Goal: Transaction & Acquisition: Subscribe to service/newsletter

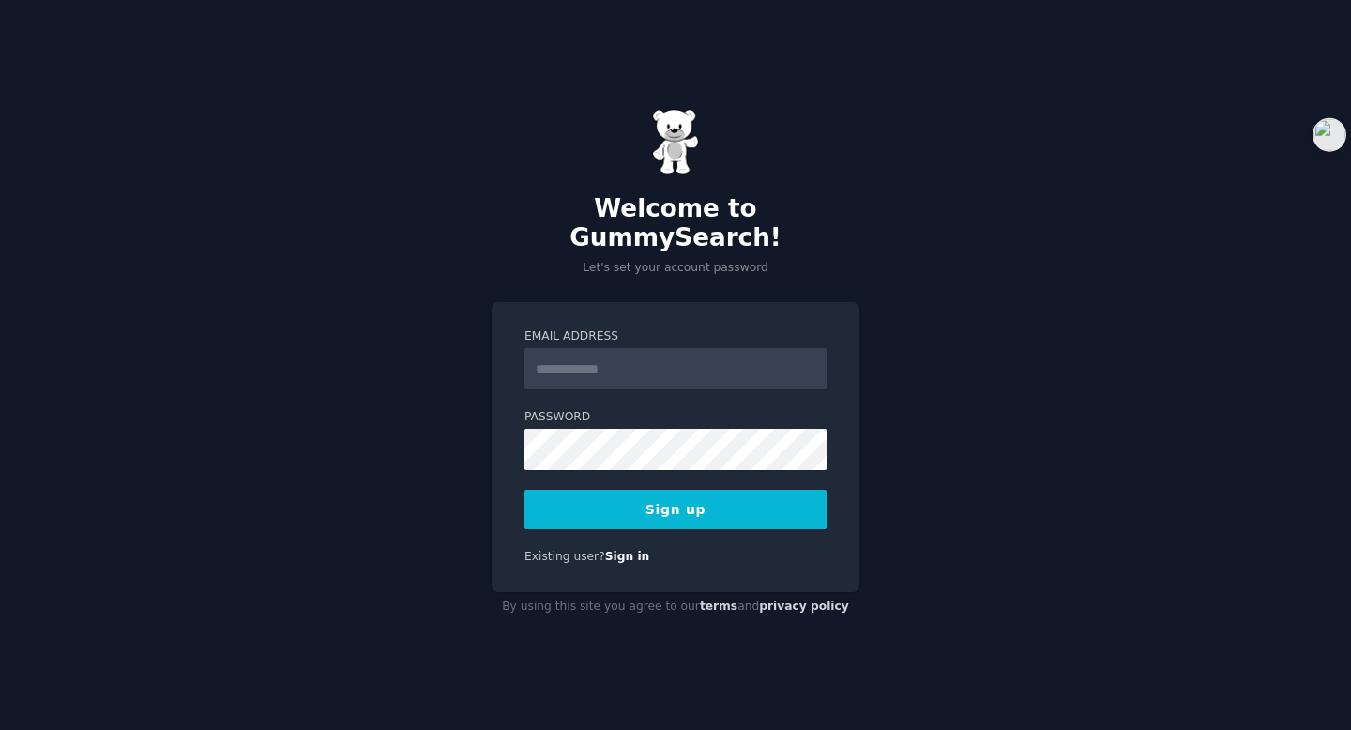
click at [716, 365] on input "Email Address" at bounding box center [675, 368] width 302 height 41
click at [680, 360] on input "Email Address" at bounding box center [675, 368] width 302 height 41
click at [660, 349] on input "Email Address" at bounding box center [675, 368] width 302 height 41
click at [719, 278] on div "Welcome to GummySearch! Let's set your account password Email Address Password …" at bounding box center [675, 365] width 1351 height 730
click at [583, 362] on input "Email Address" at bounding box center [675, 368] width 302 height 41
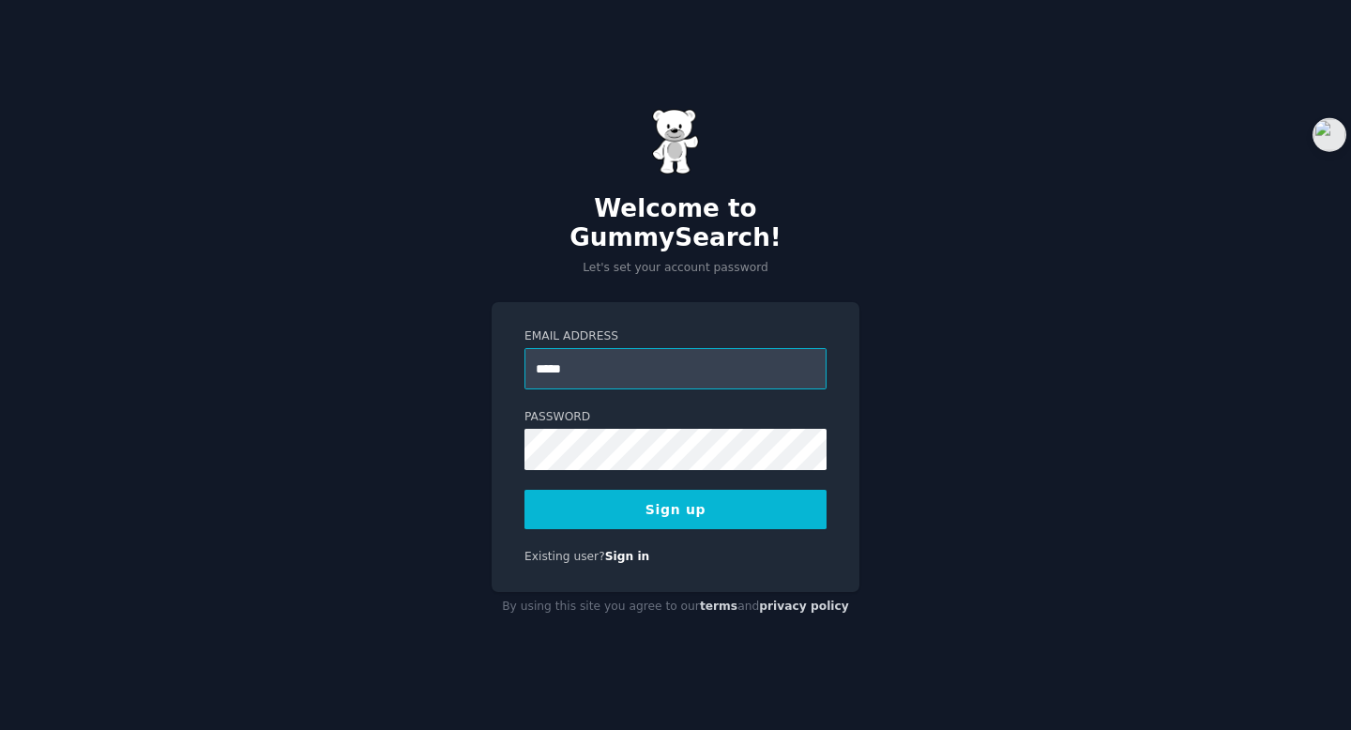
type input "**********"
click at [654, 495] on button "Sign up" at bounding box center [675, 509] width 302 height 39
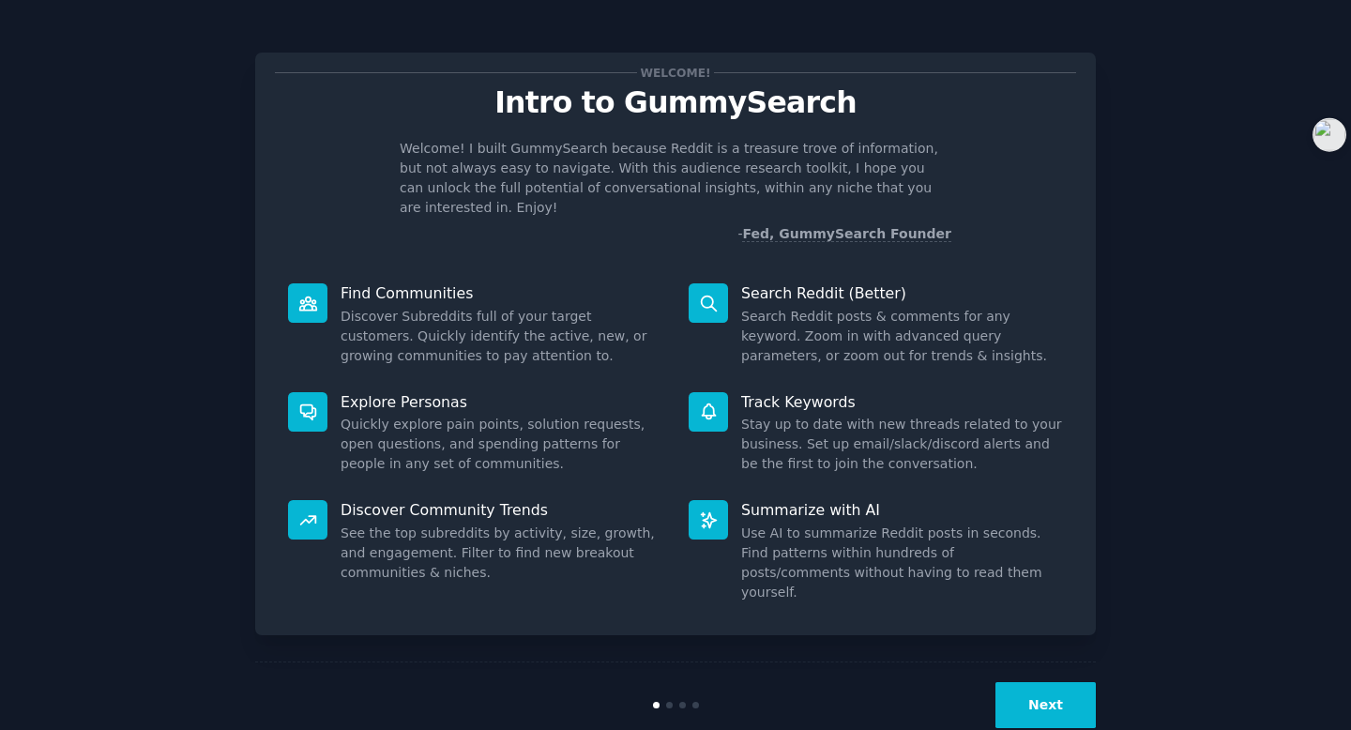
click at [1021, 682] on button "Next" at bounding box center [1045, 705] width 100 height 46
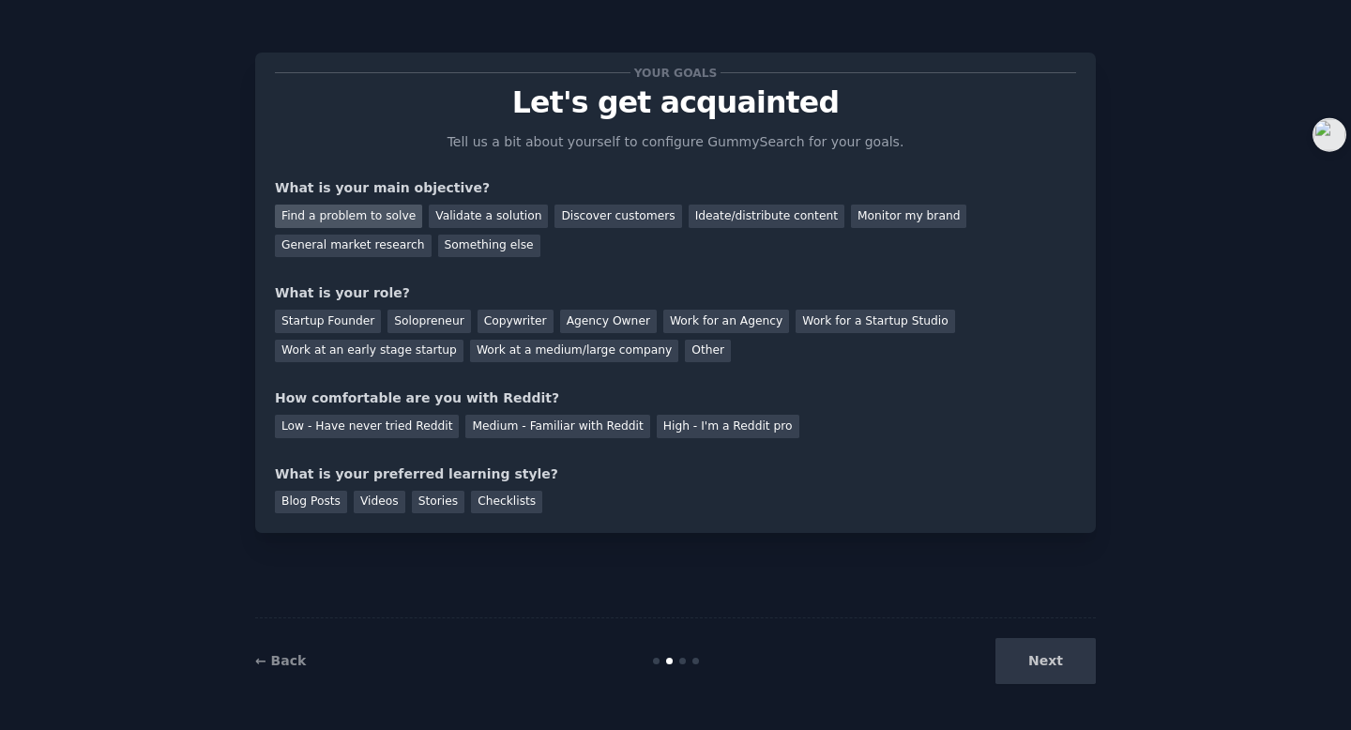
click at [409, 214] on div "Find a problem to solve" at bounding box center [348, 215] width 147 height 23
click at [583, 219] on div "Discover customers" at bounding box center [617, 215] width 127 height 23
click at [376, 217] on div "Find a problem to solve" at bounding box center [348, 215] width 147 height 23
click at [685, 359] on div "Other" at bounding box center [708, 351] width 46 height 23
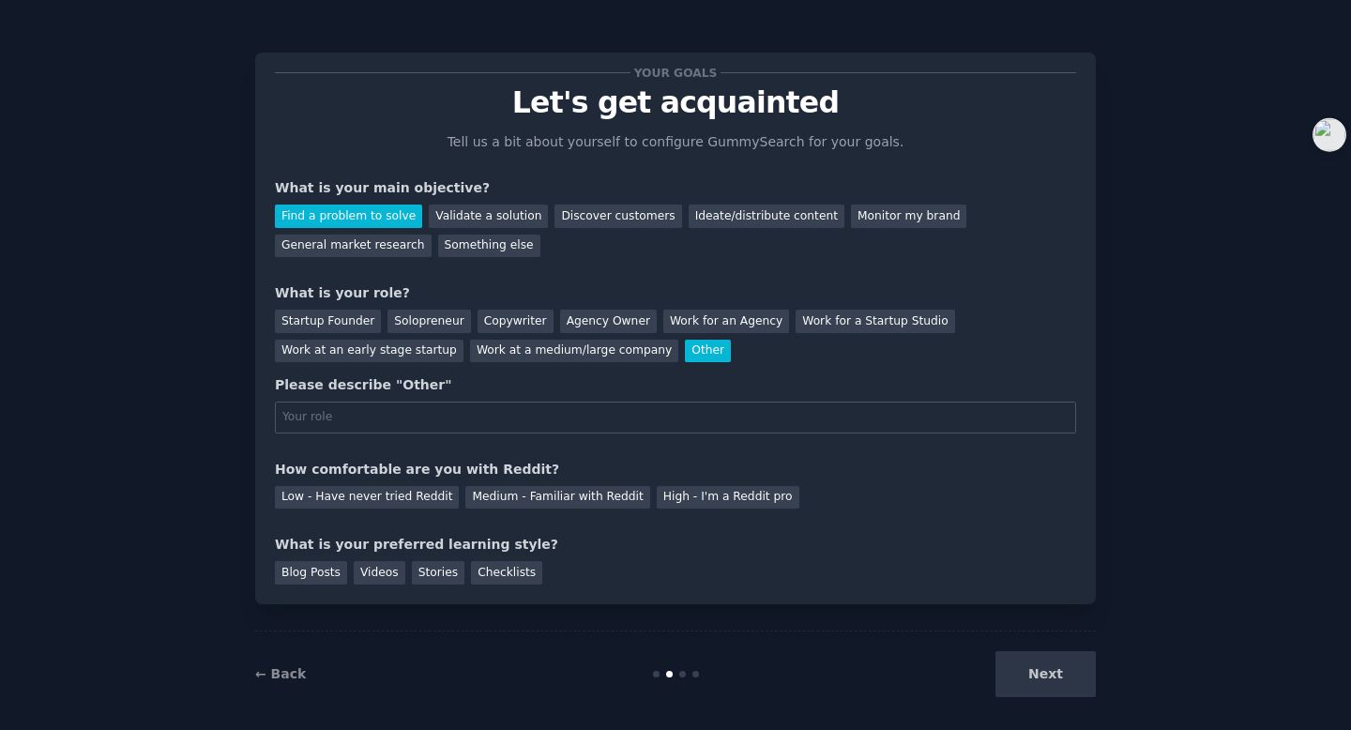
click at [685, 348] on div "Other" at bounding box center [708, 351] width 46 height 23
click at [1042, 686] on div "Next" at bounding box center [955, 674] width 280 height 46
click at [359, 318] on div "Startup Founder" at bounding box center [328, 321] width 106 height 23
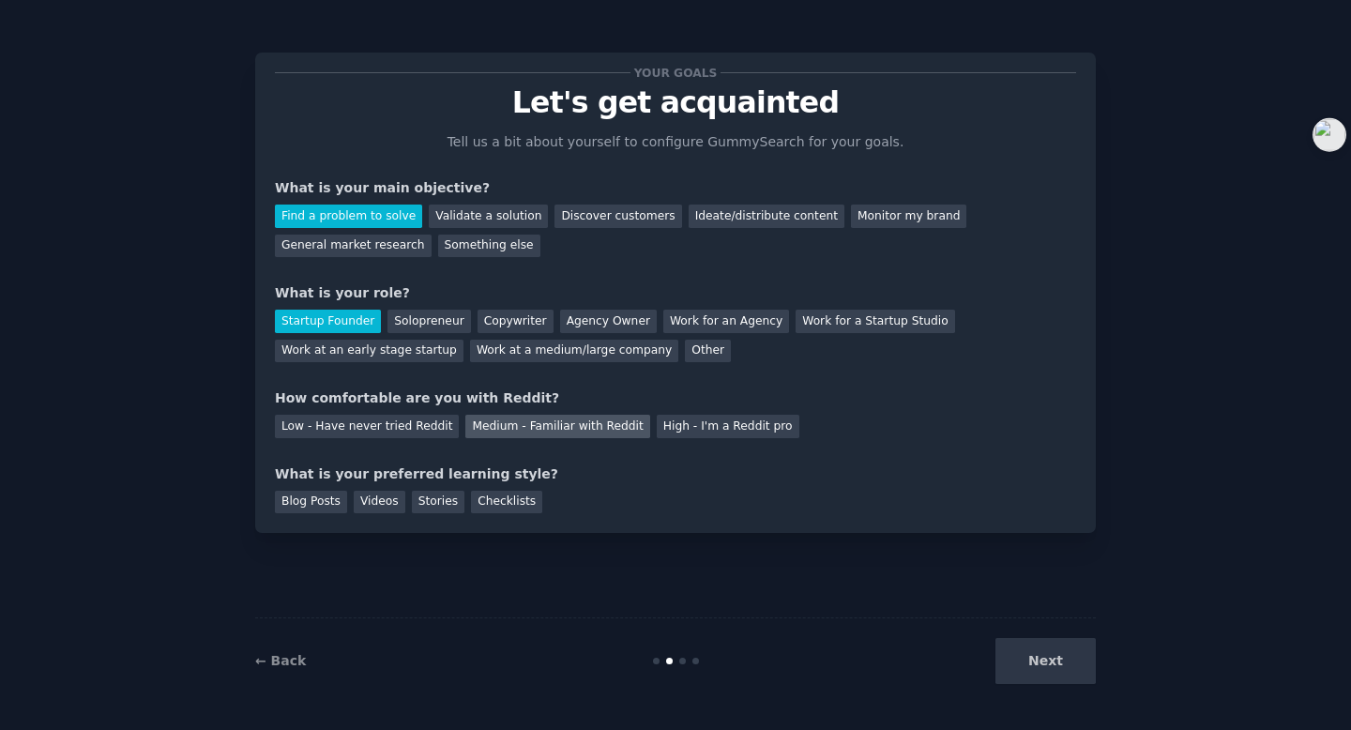
click at [601, 426] on div "Medium - Familiar with Reddit" at bounding box center [557, 426] width 184 height 23
click at [314, 494] on div "Blog Posts" at bounding box center [311, 502] width 72 height 23
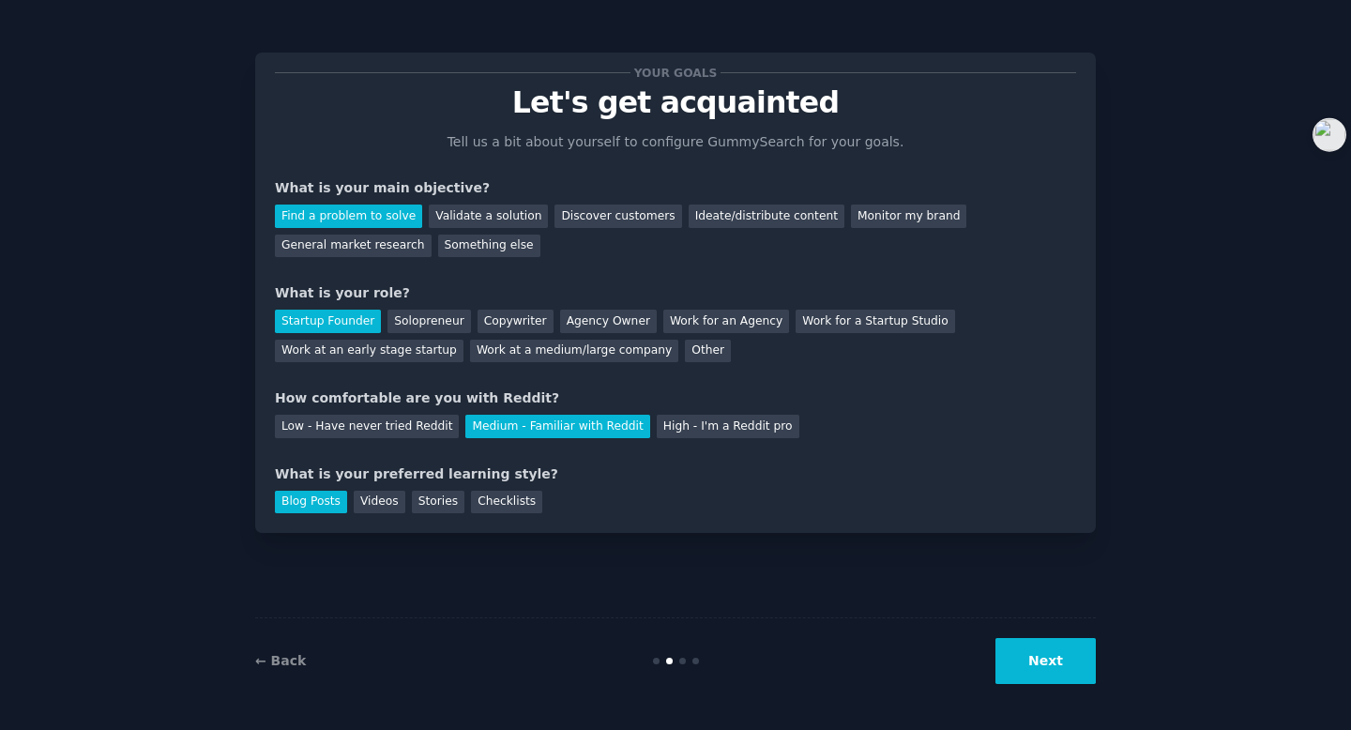
click at [1095, 697] on div "← Back Next" at bounding box center [675, 660] width 840 height 86
click at [1074, 687] on div "← Back Next" at bounding box center [675, 660] width 840 height 86
click at [1065, 662] on button "Next" at bounding box center [1045, 661] width 100 height 46
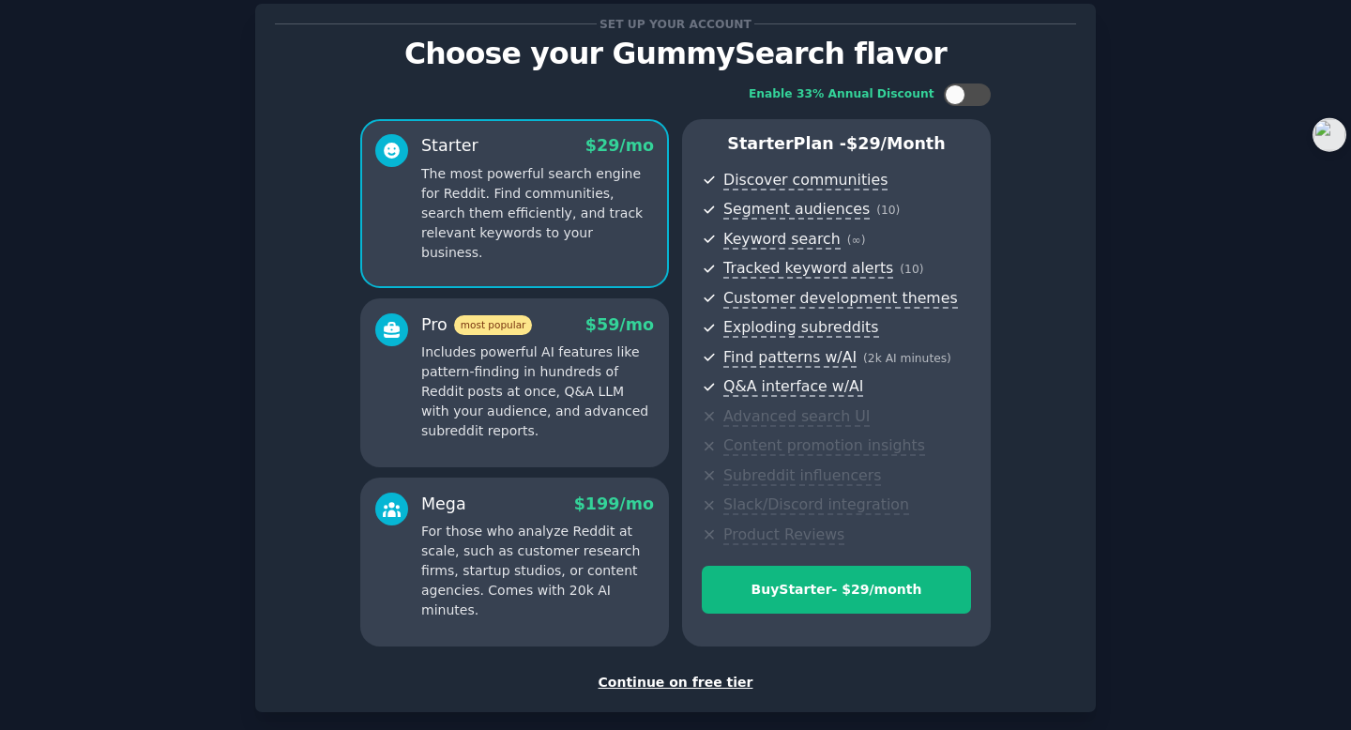
scroll to position [144, 0]
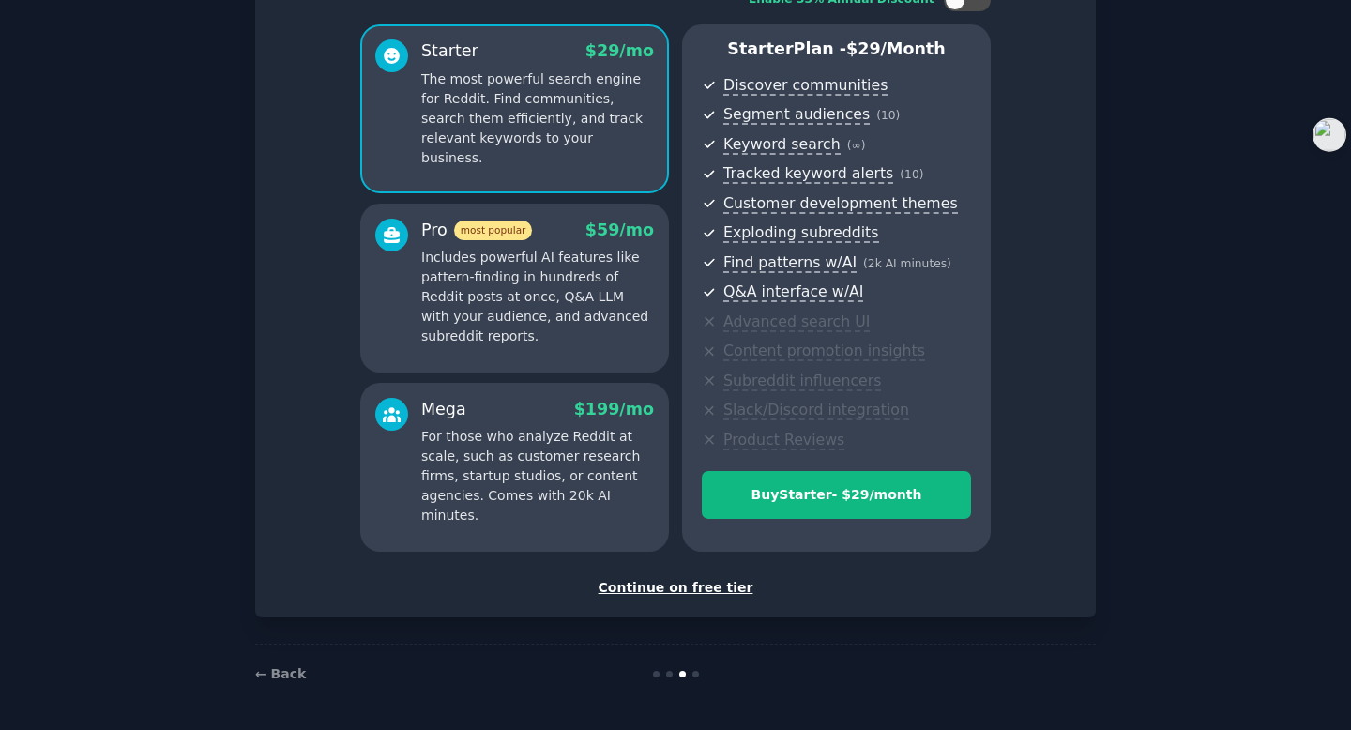
click at [668, 592] on div "Continue on free tier" at bounding box center [675, 588] width 801 height 20
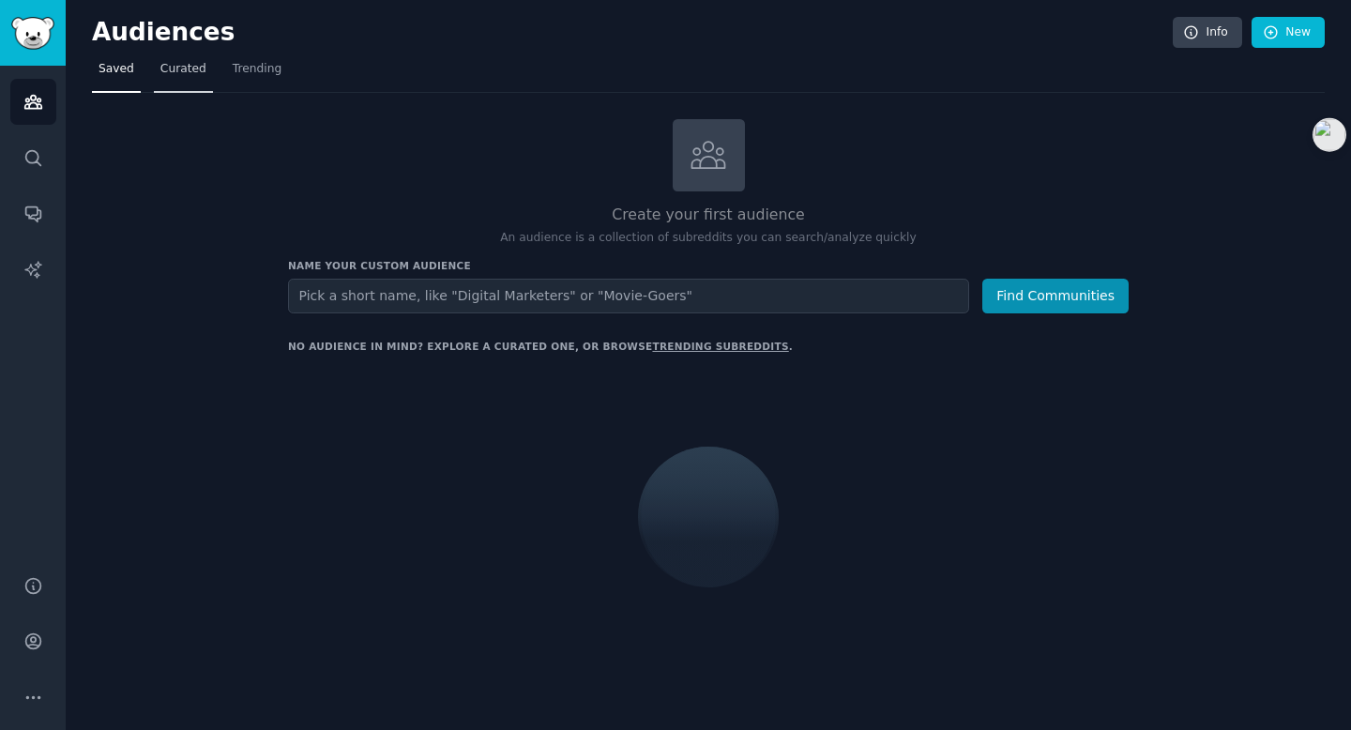
click at [176, 58] on link "Curated" at bounding box center [183, 73] width 59 height 38
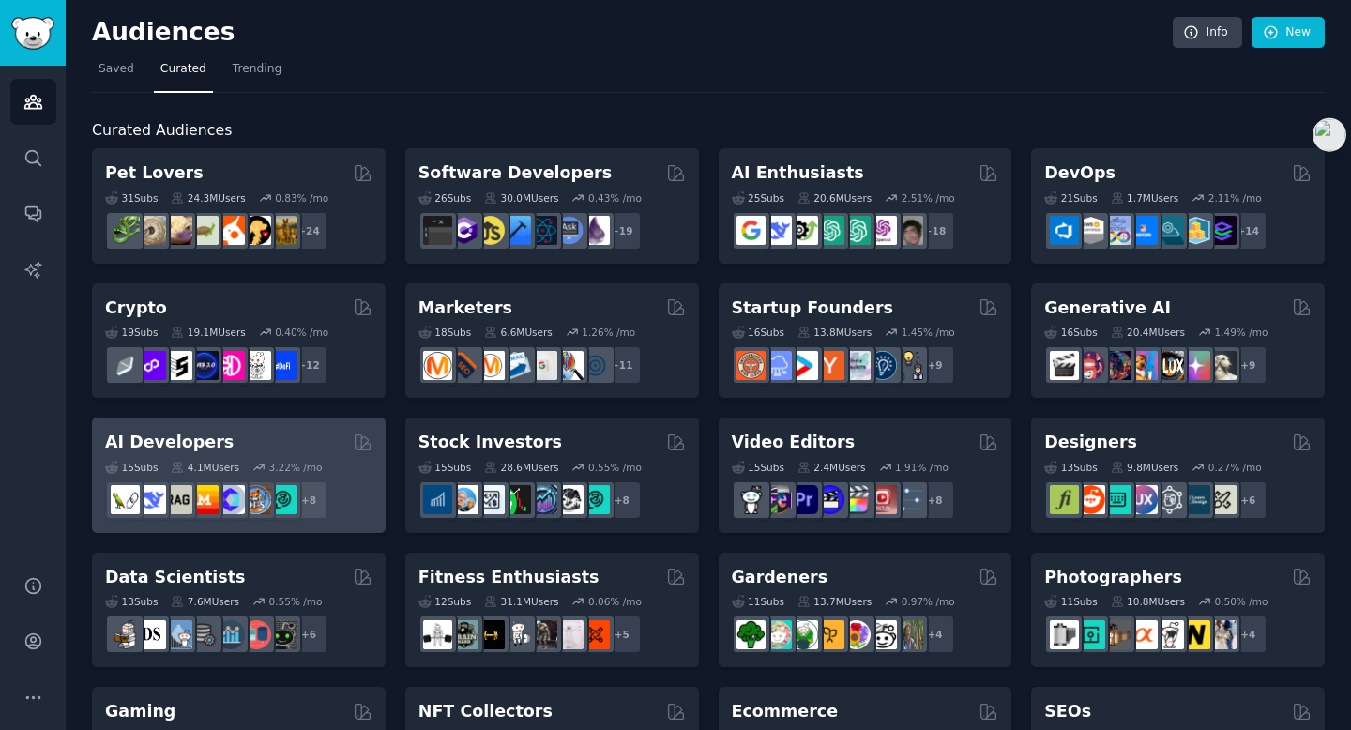
click at [245, 431] on div "AI Developers" at bounding box center [238, 442] width 267 height 23
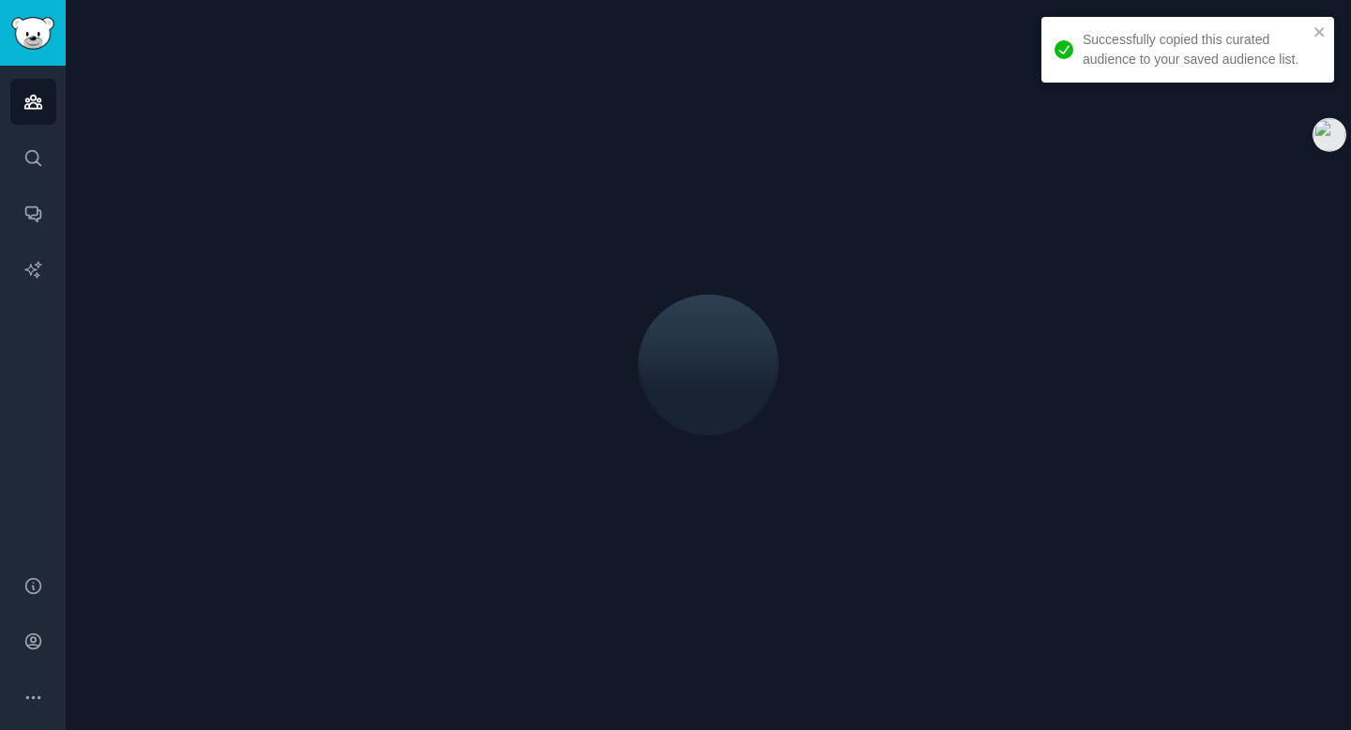
click at [195, 441] on div at bounding box center [708, 365] width 1285 height 730
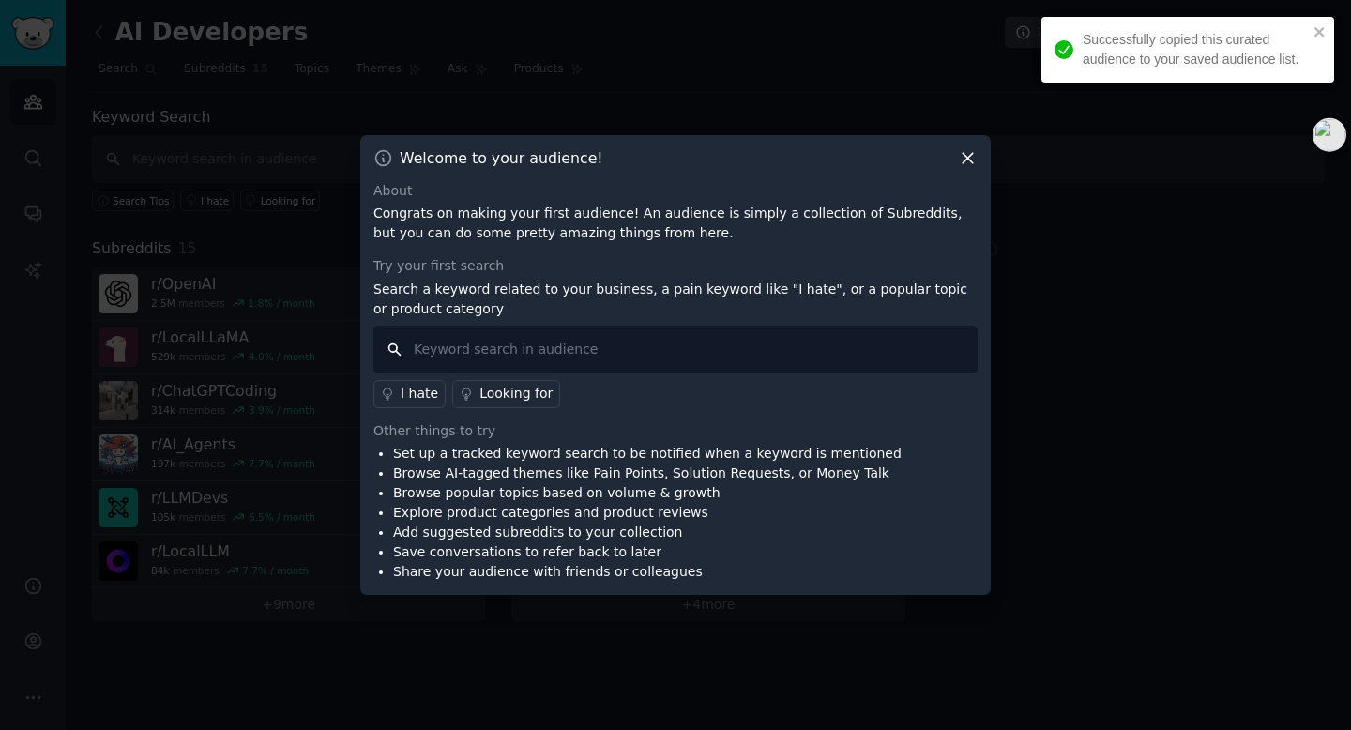
click at [592, 348] on input "text" at bounding box center [675, 349] width 604 height 48
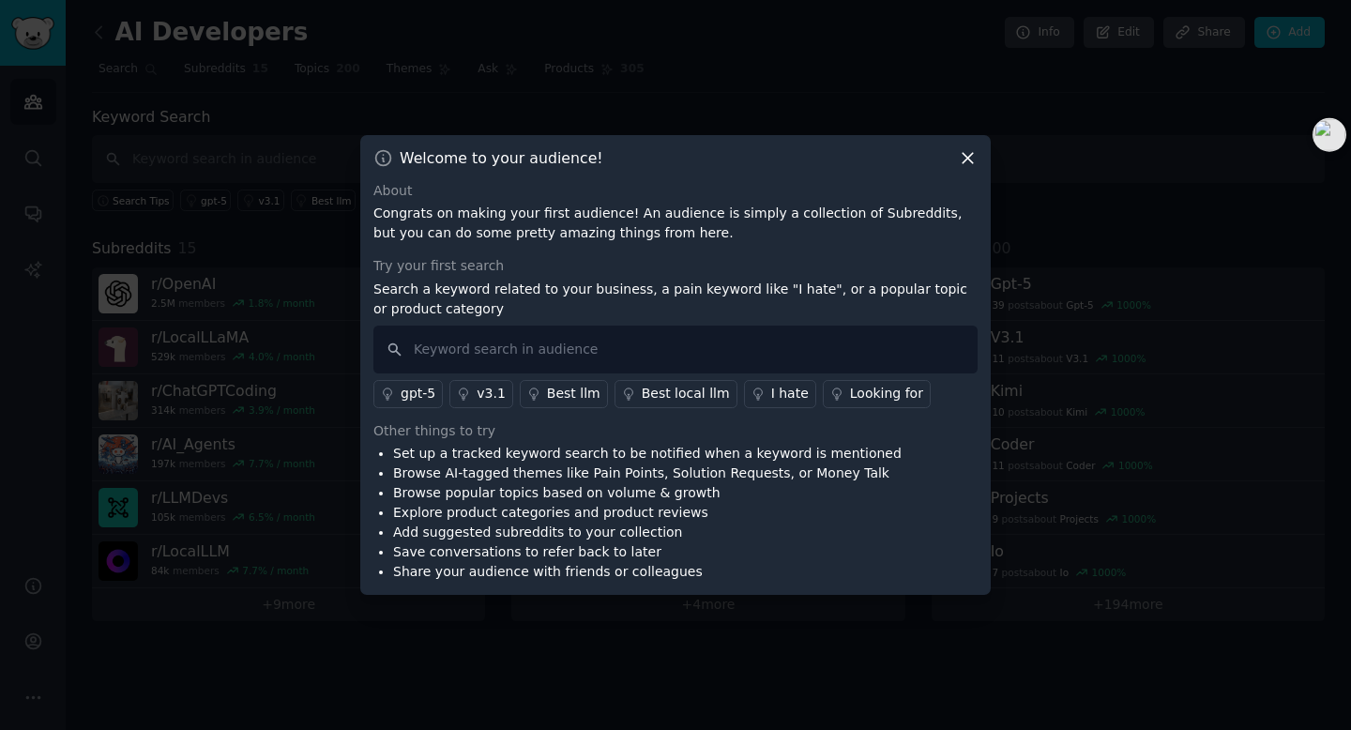
click at [959, 157] on icon at bounding box center [968, 158] width 20 height 20
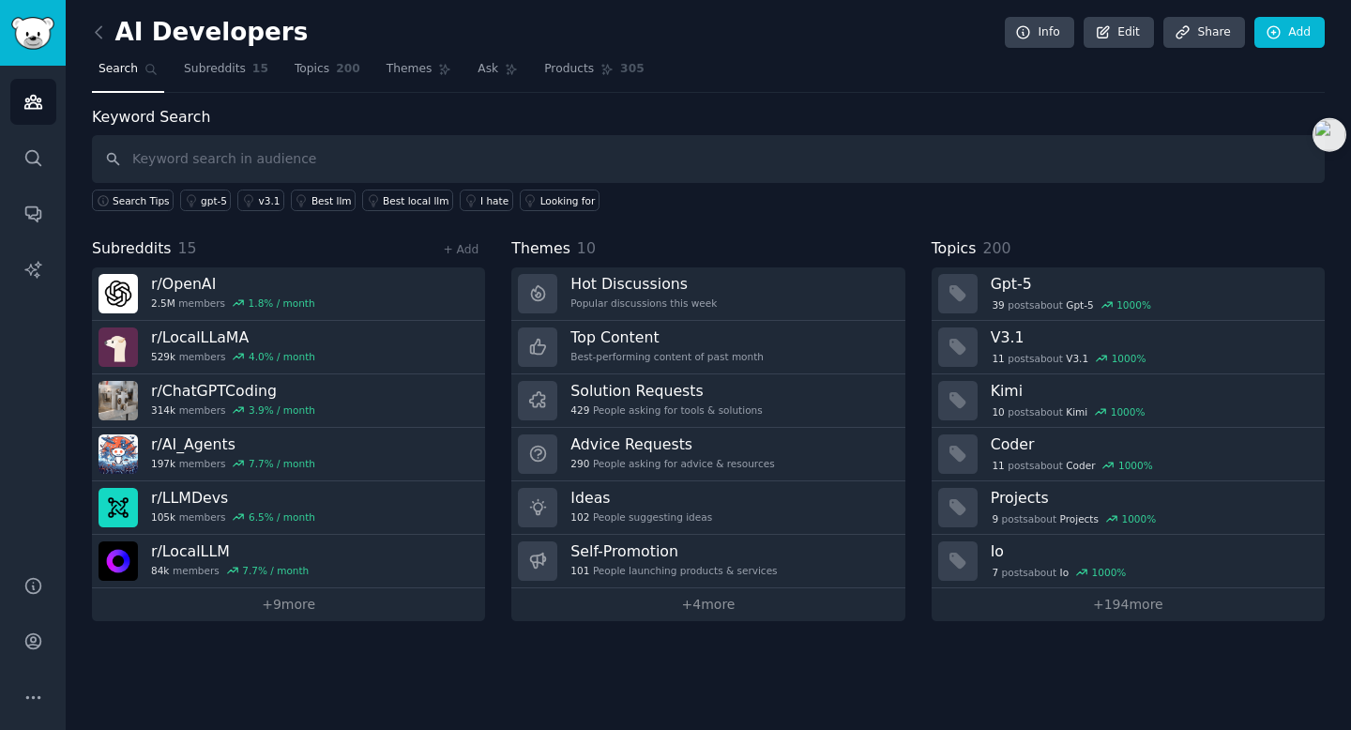
click at [667, 212] on div "Keyword Search Search Tips gpt-5 v3.1 Best llm Best local llm I hate Looking fo…" at bounding box center [708, 363] width 1233 height 515
click at [211, 58] on link "Subreddits 15" at bounding box center [226, 73] width 98 height 38
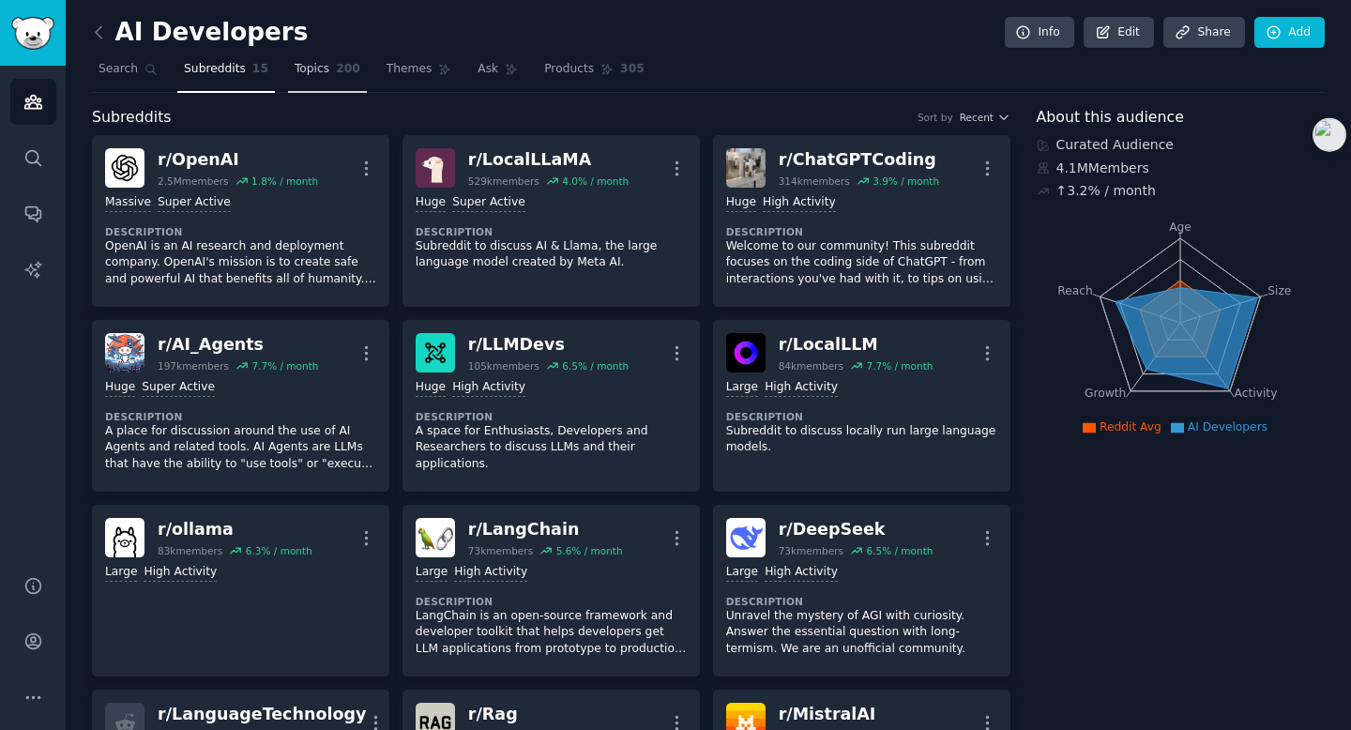
click at [316, 78] on link "Topics 200" at bounding box center [327, 73] width 79 height 38
click at [405, 72] on span "Themes" at bounding box center [409, 69] width 46 height 17
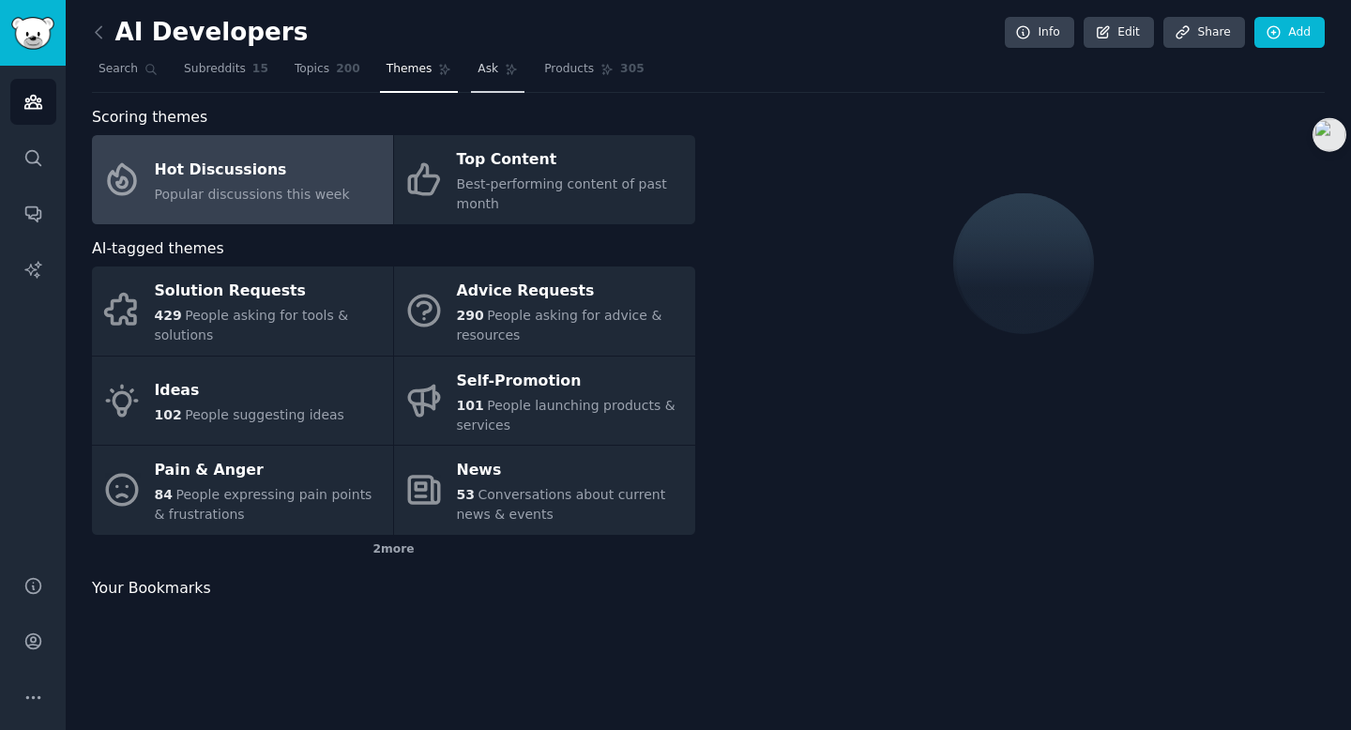
click at [477, 76] on span "Ask" at bounding box center [487, 69] width 21 height 17
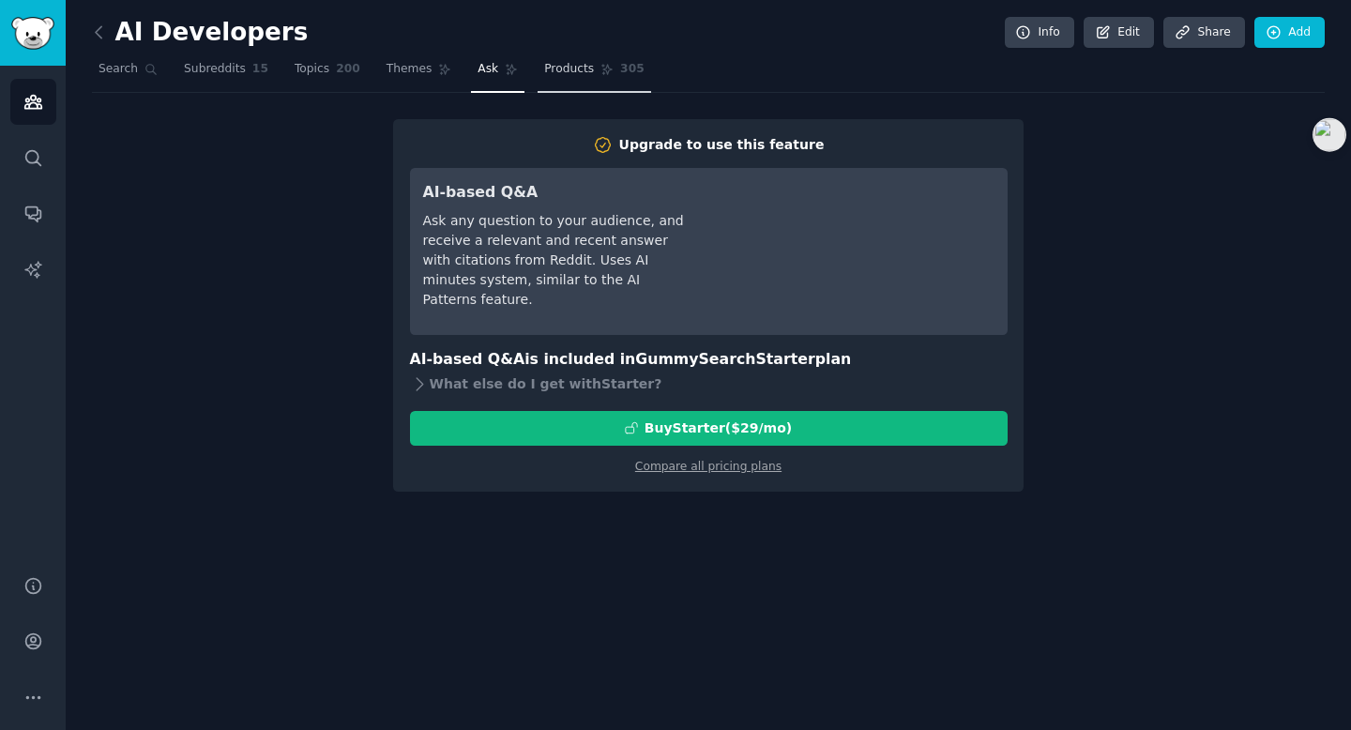
click at [544, 74] on span "Products" at bounding box center [569, 69] width 50 height 17
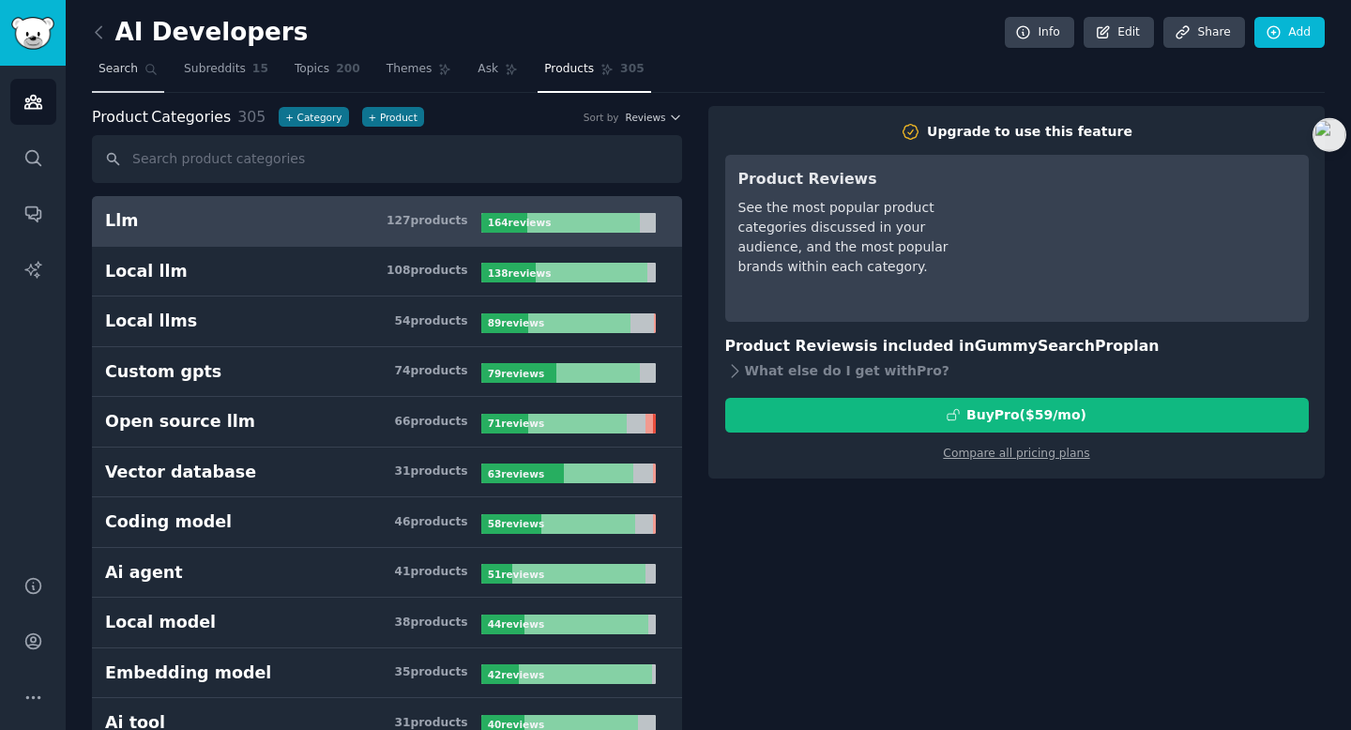
click at [116, 70] on span "Search" at bounding box center [117, 69] width 39 height 17
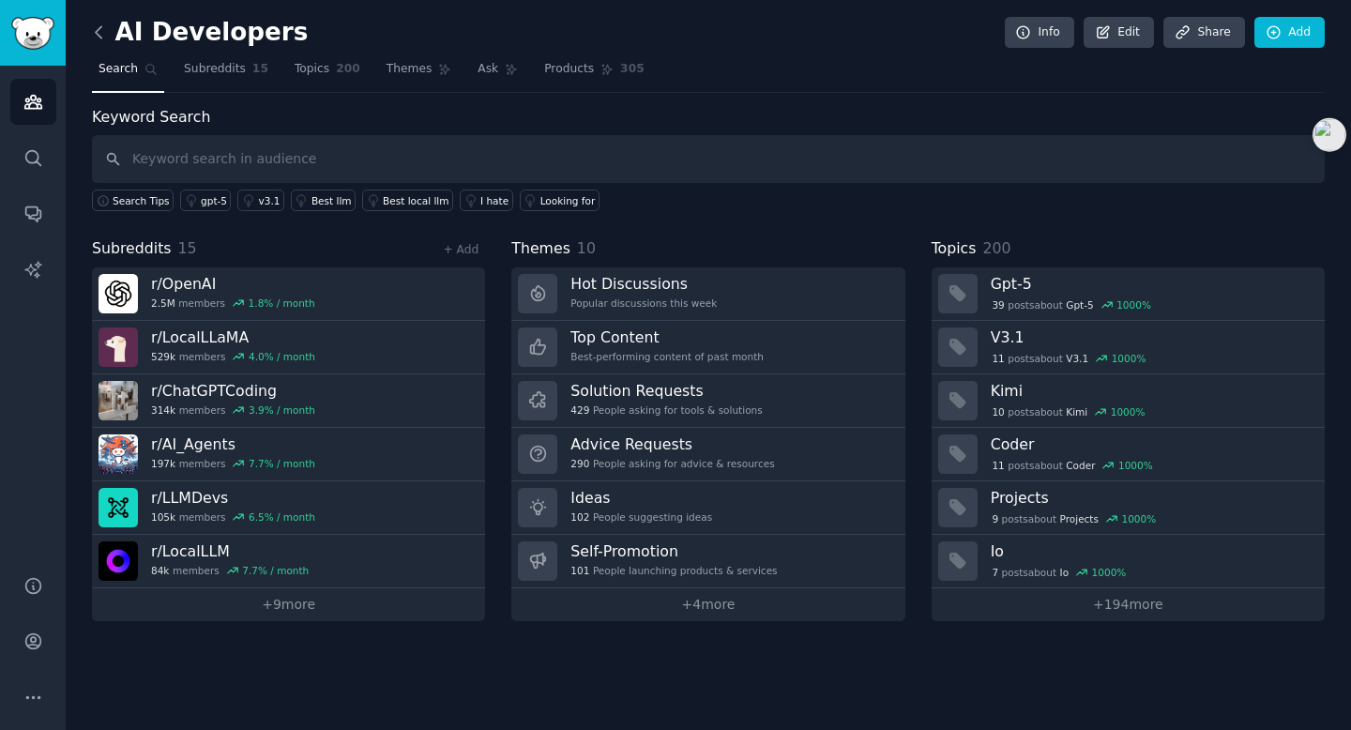
click at [98, 35] on icon at bounding box center [99, 31] width 6 height 11
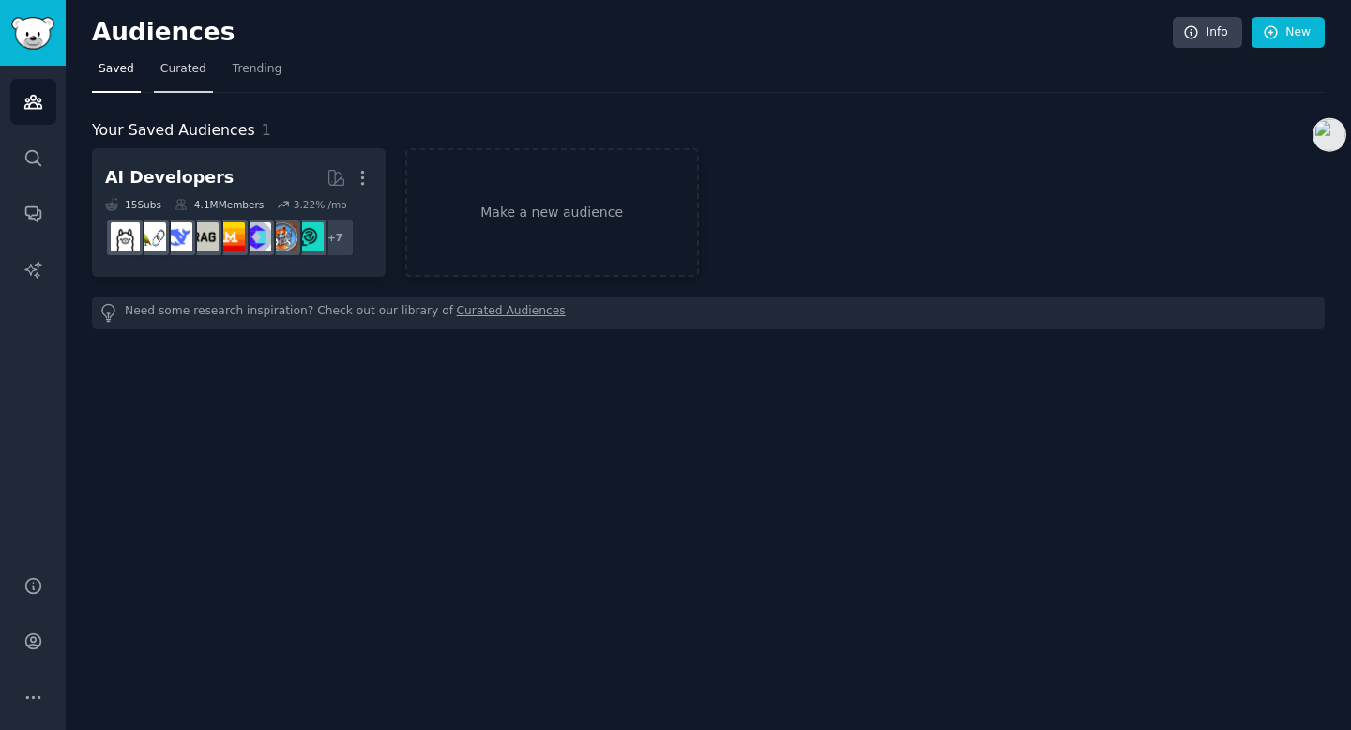
click at [171, 76] on span "Curated" at bounding box center [183, 69] width 46 height 17
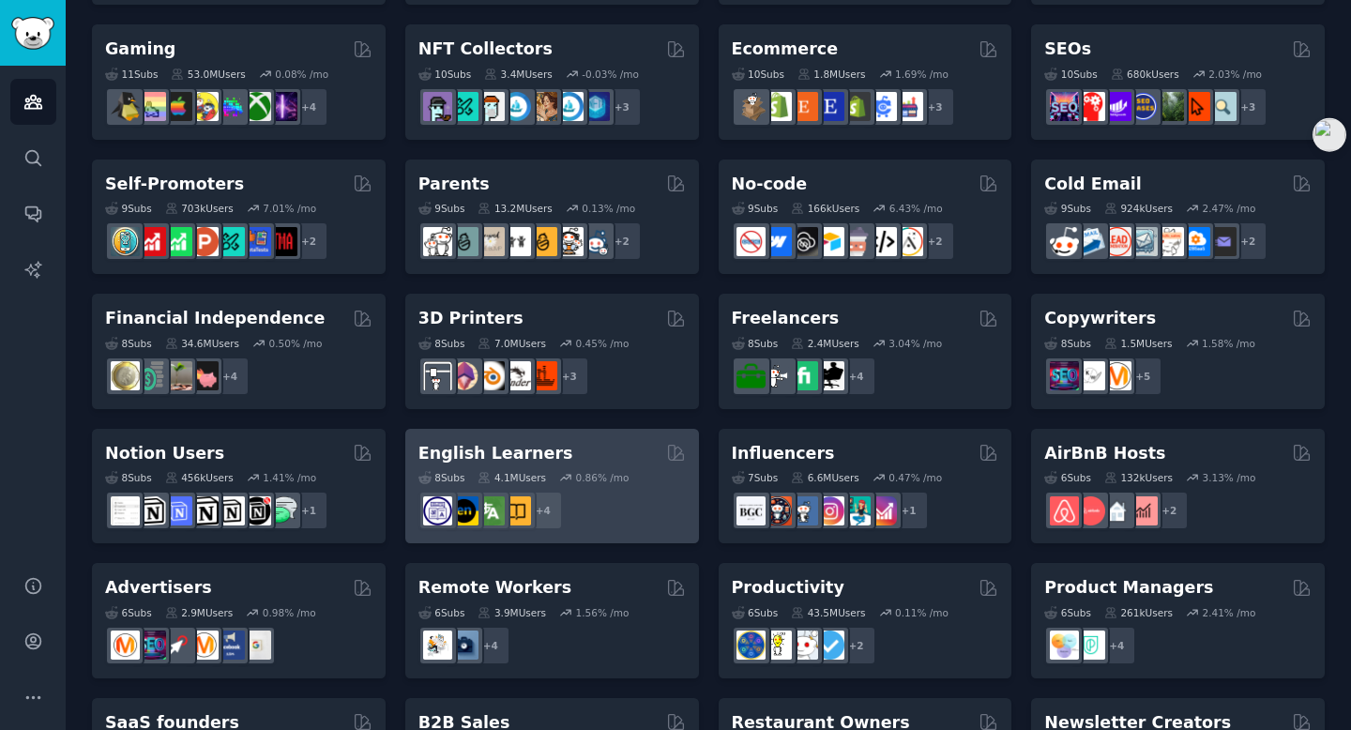
scroll to position [665, 0]
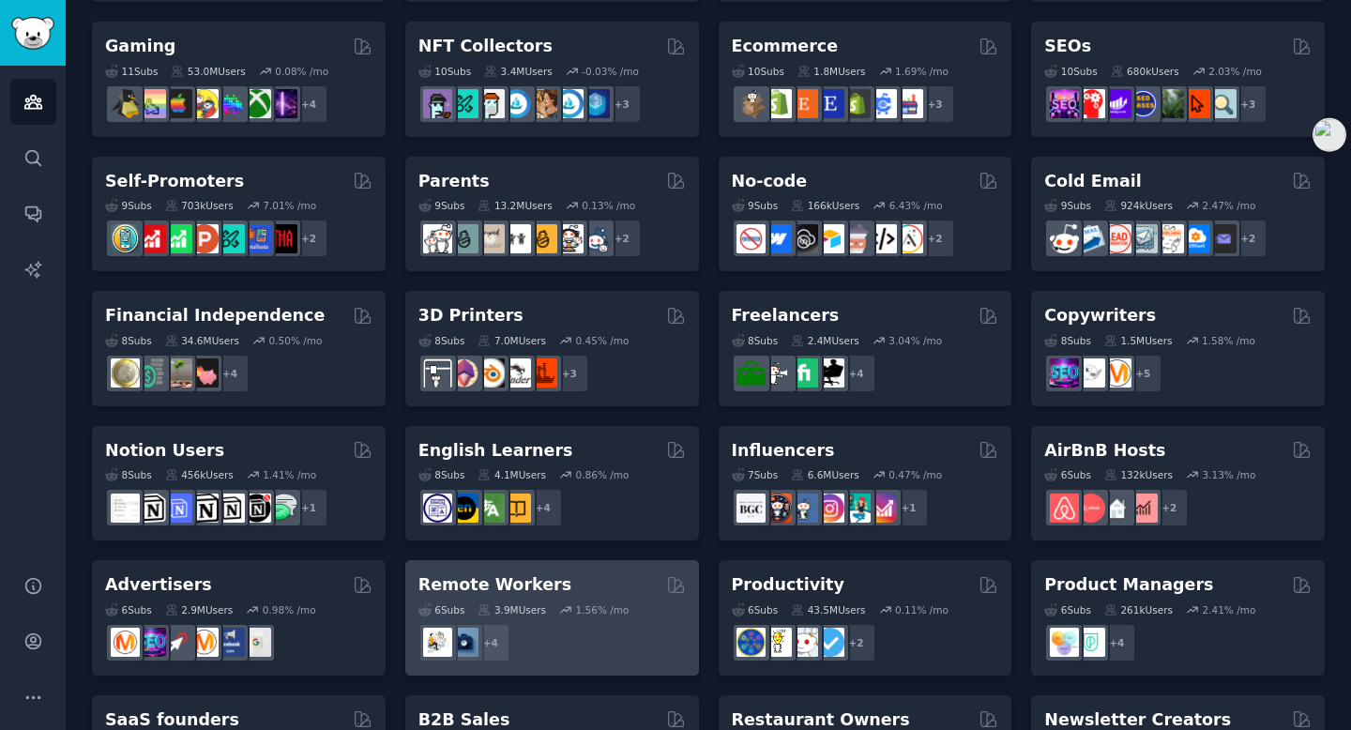
click at [562, 581] on div "Remote Workers" at bounding box center [551, 584] width 267 height 23
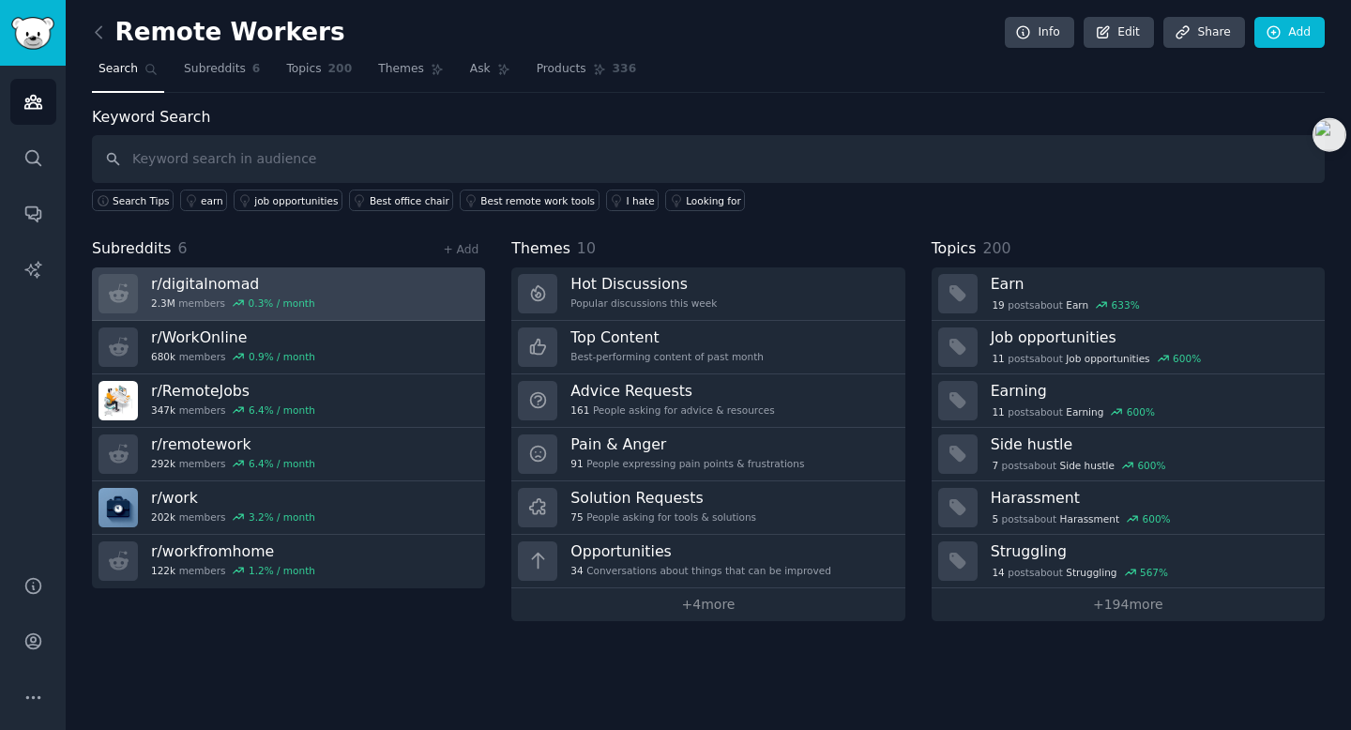
click at [209, 285] on h3 "r/ digitalnomad" at bounding box center [233, 284] width 164 height 20
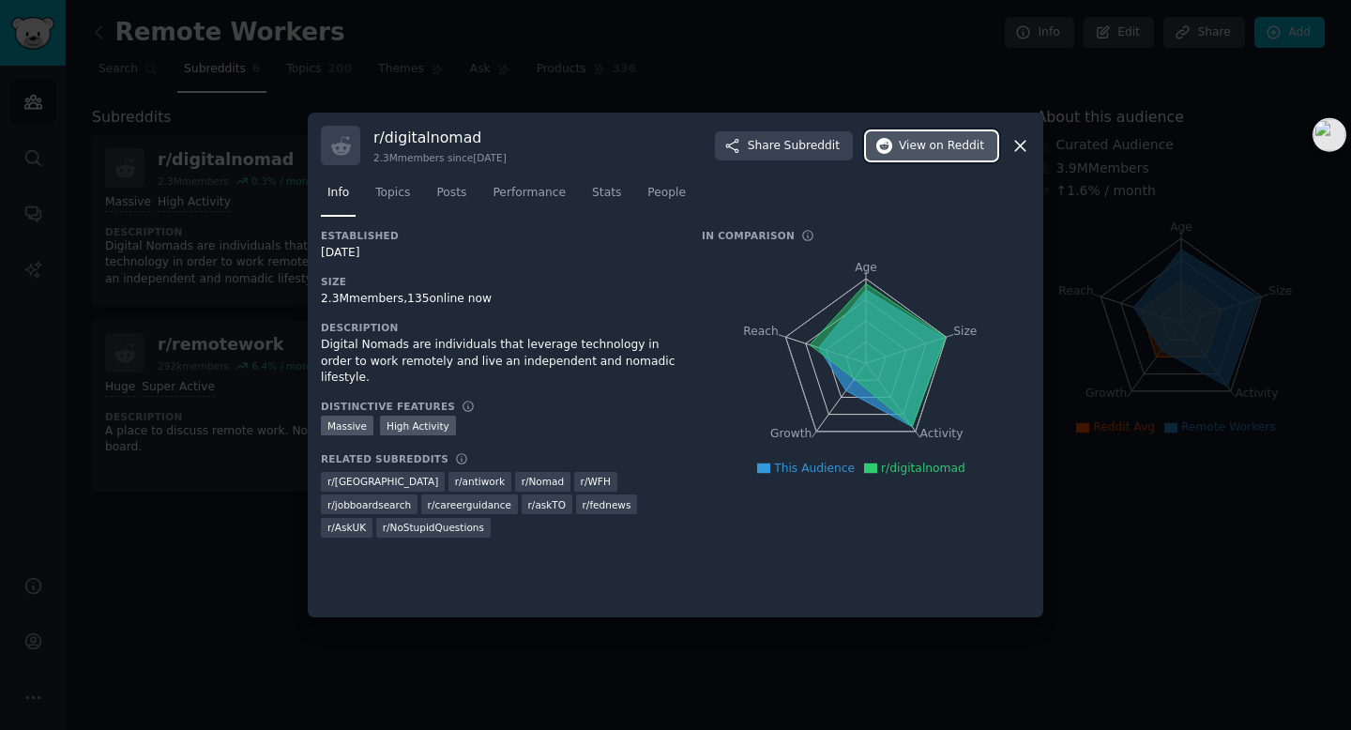
click at [940, 147] on span "on Reddit" at bounding box center [957, 146] width 54 height 17
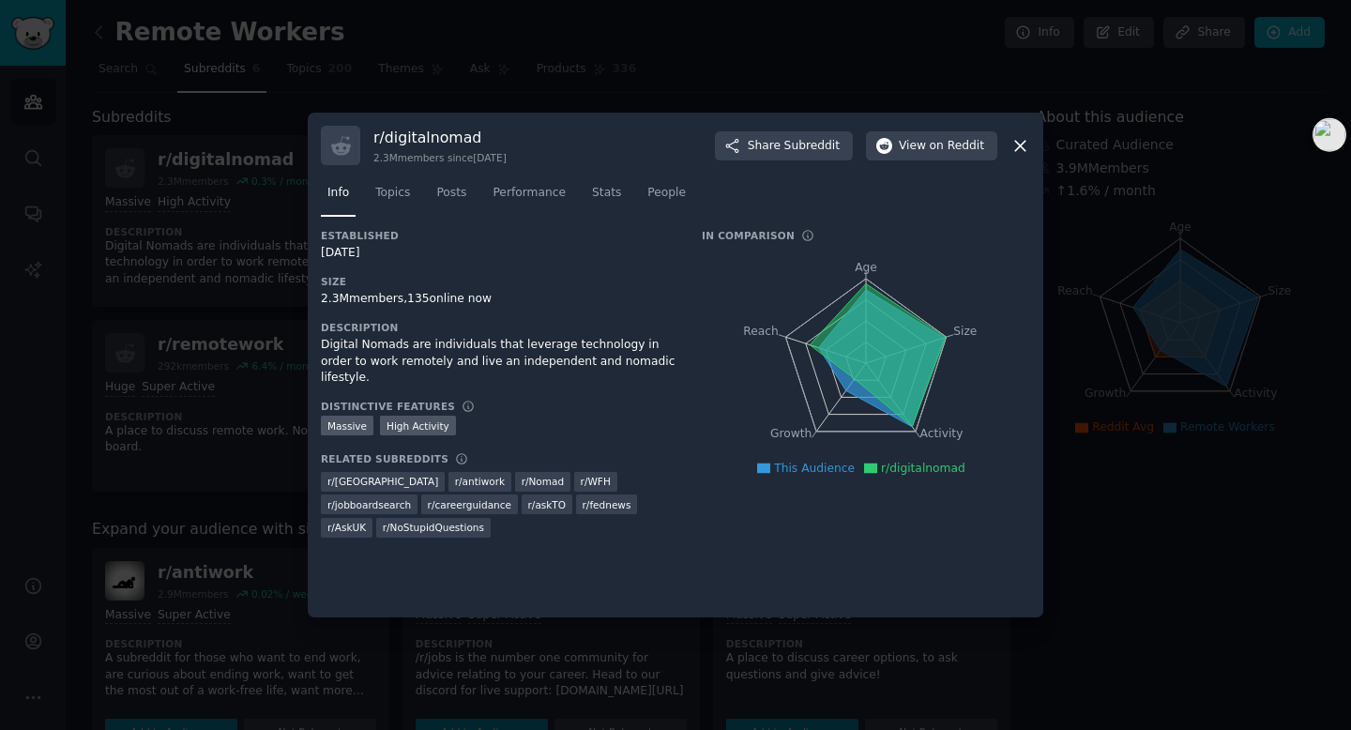
click at [1018, 143] on icon at bounding box center [1020, 146] width 20 height 20
